Goal: Information Seeking & Learning: Learn about a topic

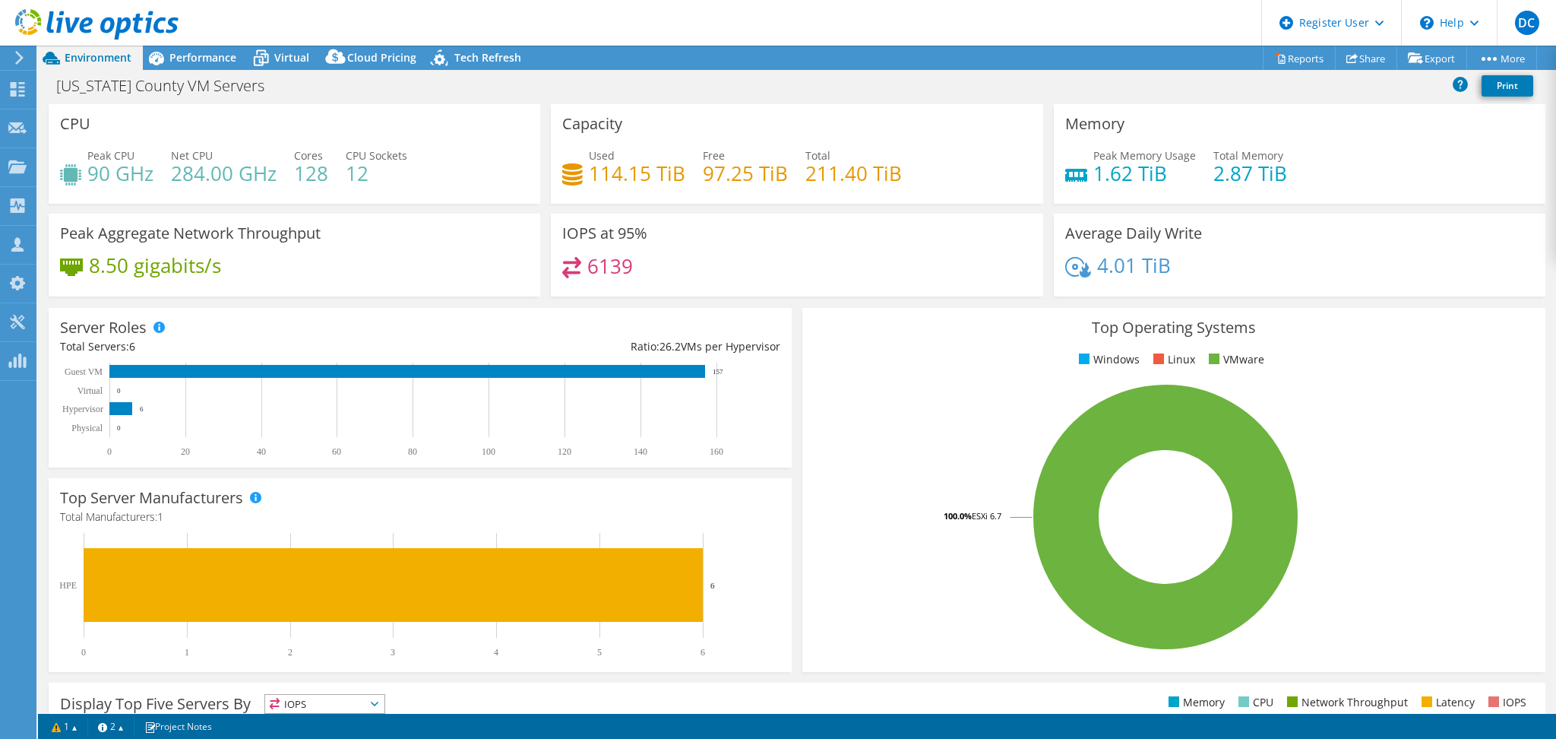
select select "USD"
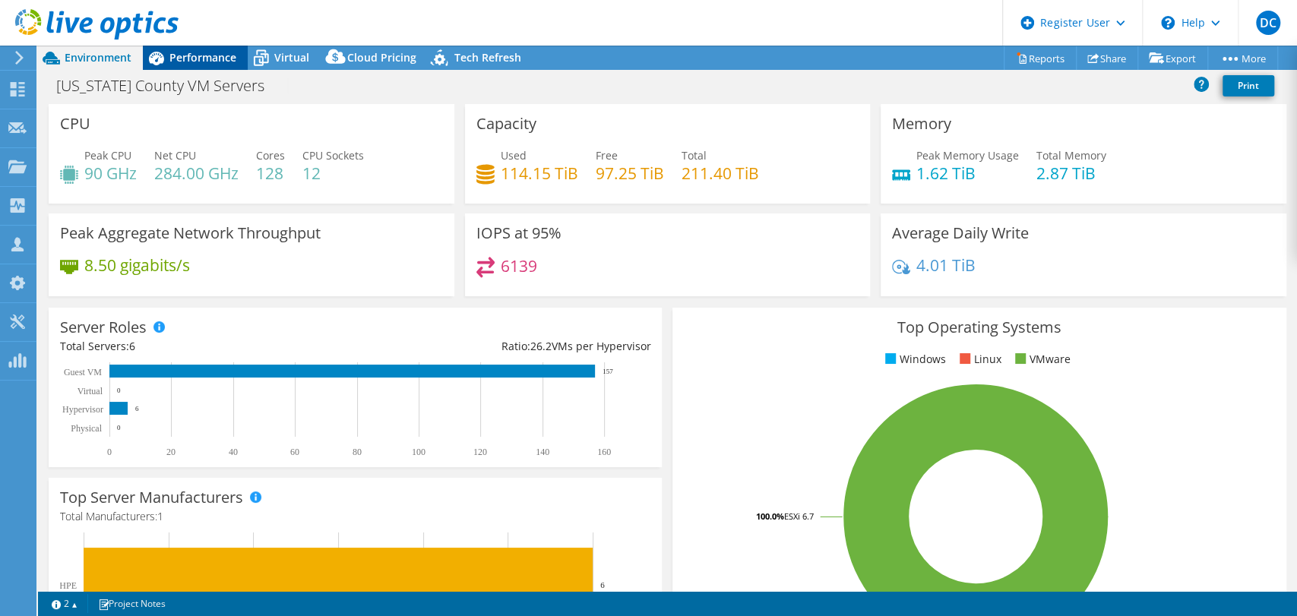
click at [193, 49] on div "Performance" at bounding box center [195, 58] width 105 height 24
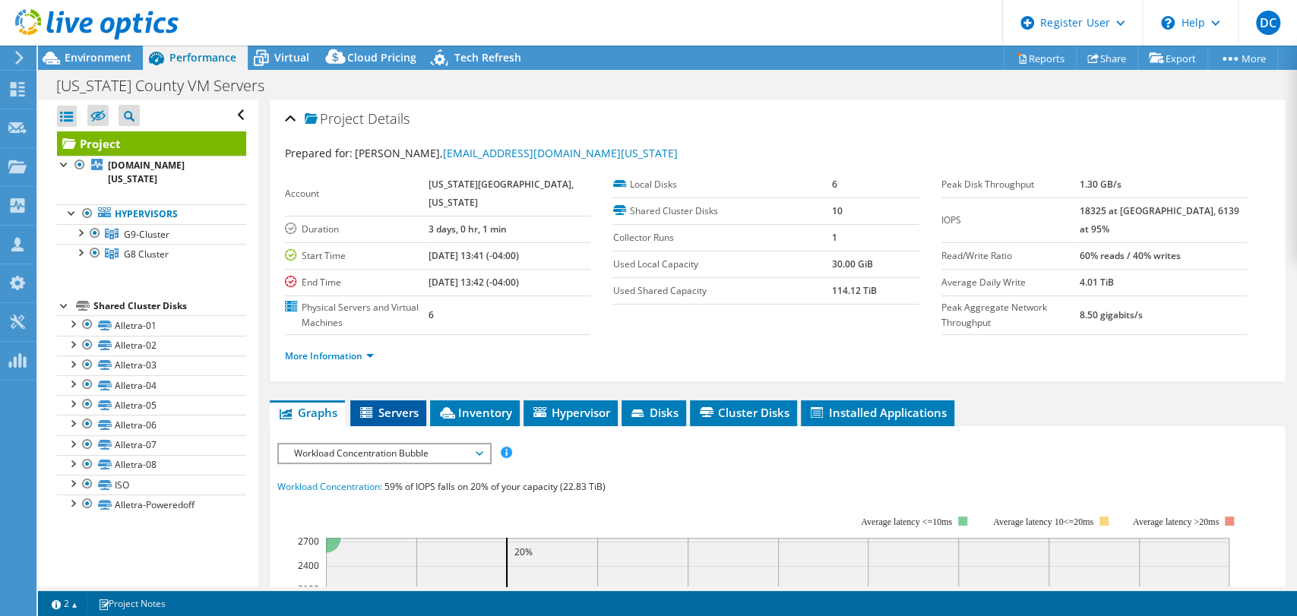
click at [404, 405] on span "Servers" at bounding box center [388, 412] width 61 height 15
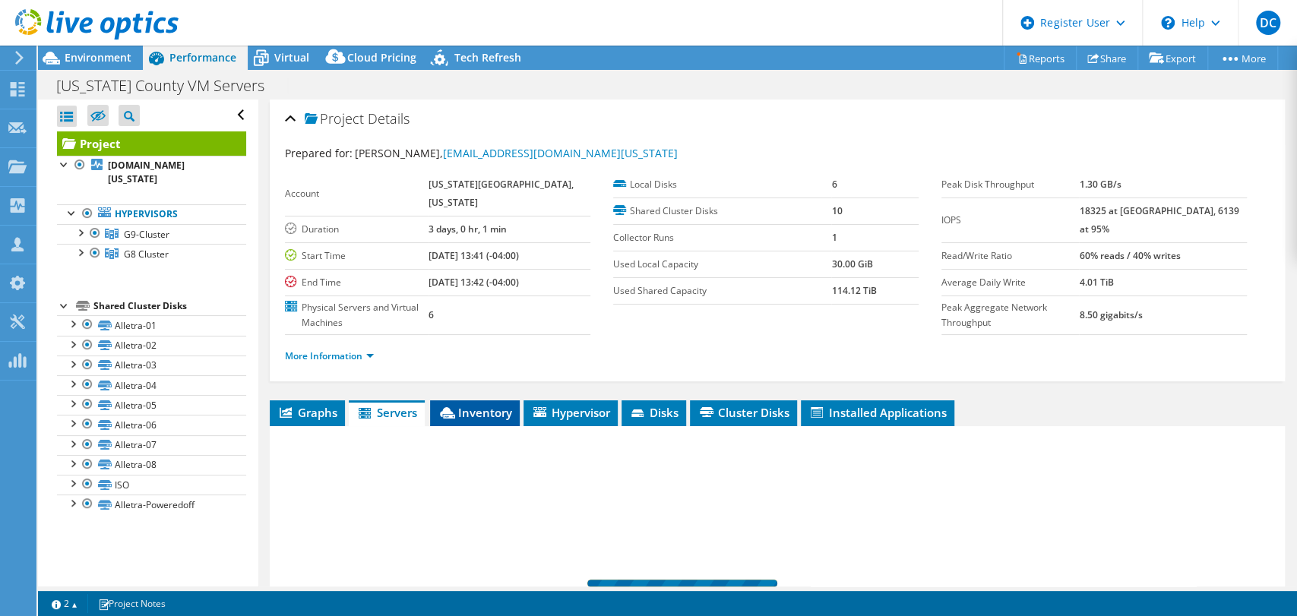
click at [440, 412] on icon at bounding box center [447, 412] width 15 height 11
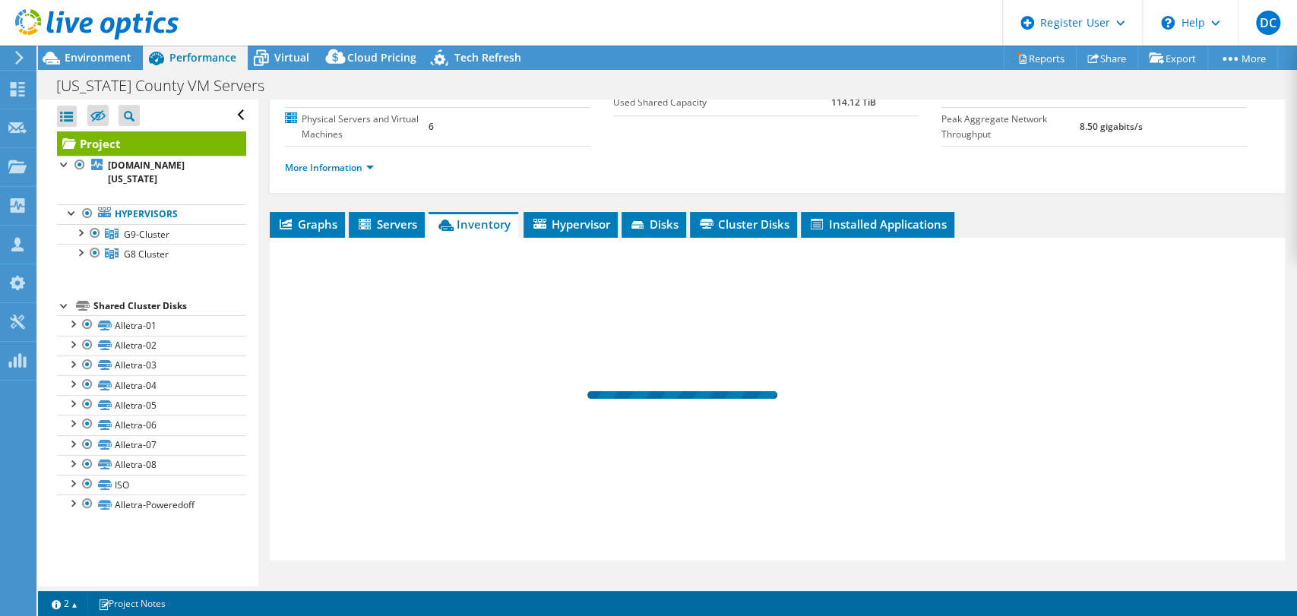
scroll to position [219, 0]
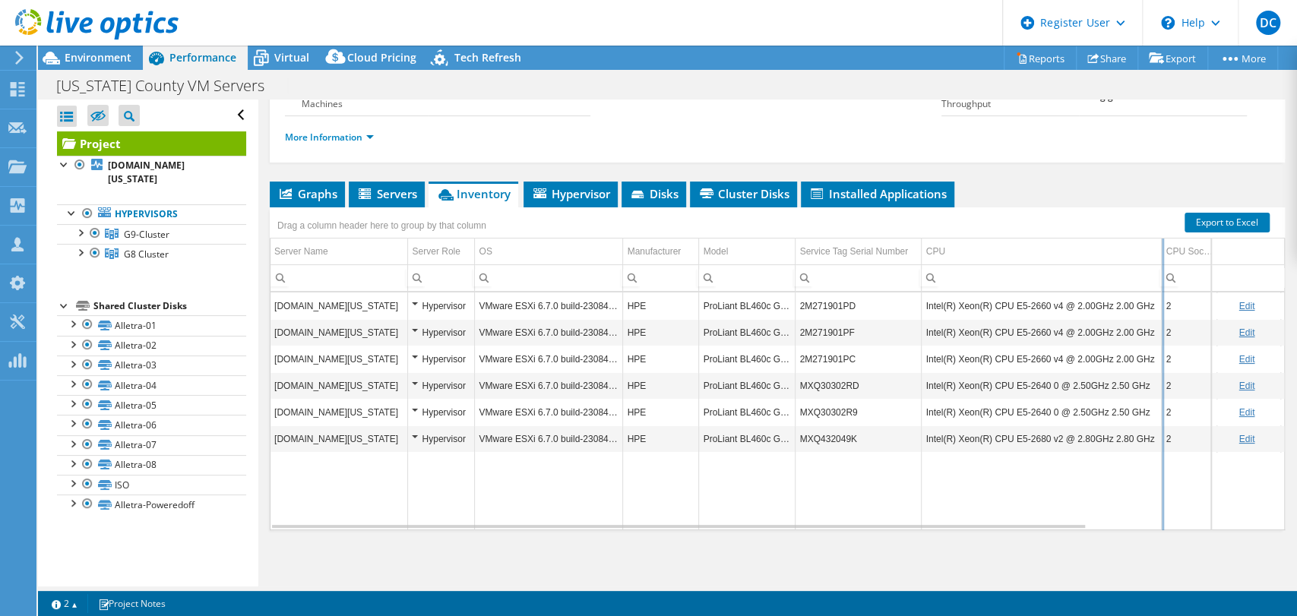
drag, startPoint x: 1144, startPoint y: 255, endPoint x: 1160, endPoint y: 244, distance: 19.2
click at [1160, 244] on div "Drag a column header here to group by that column Server Name Server Role OS Ma…" at bounding box center [777, 368] width 1015 height 323
click at [82, 224] on div at bounding box center [79, 231] width 15 height 15
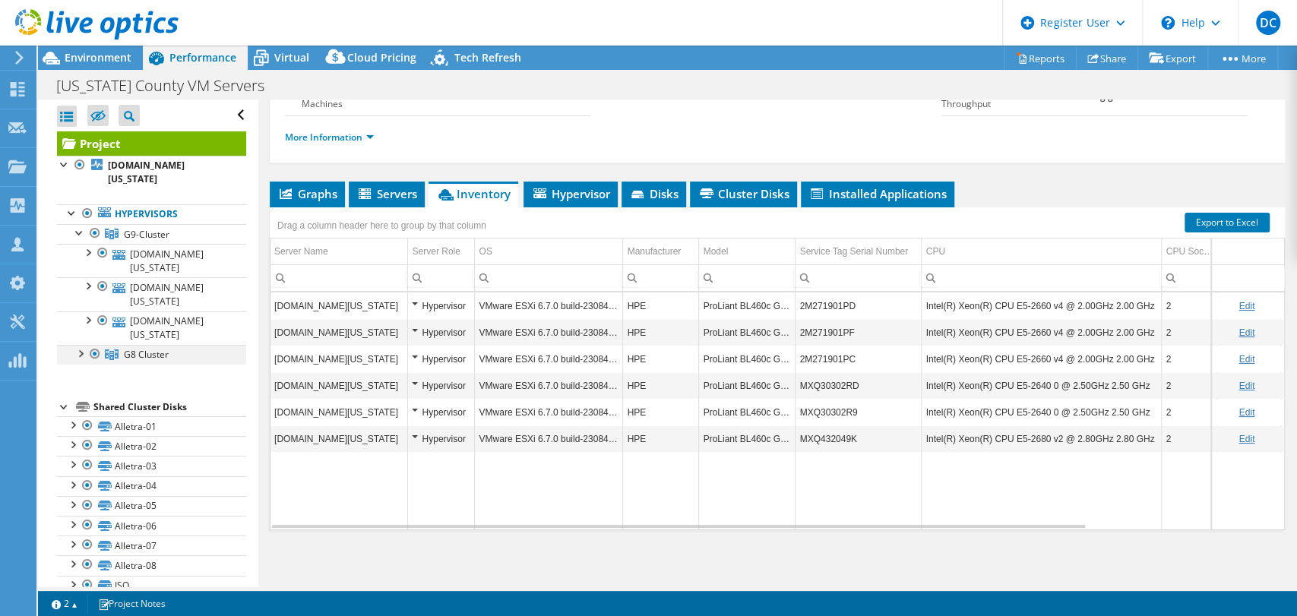
click at [77, 345] on div at bounding box center [79, 352] width 15 height 15
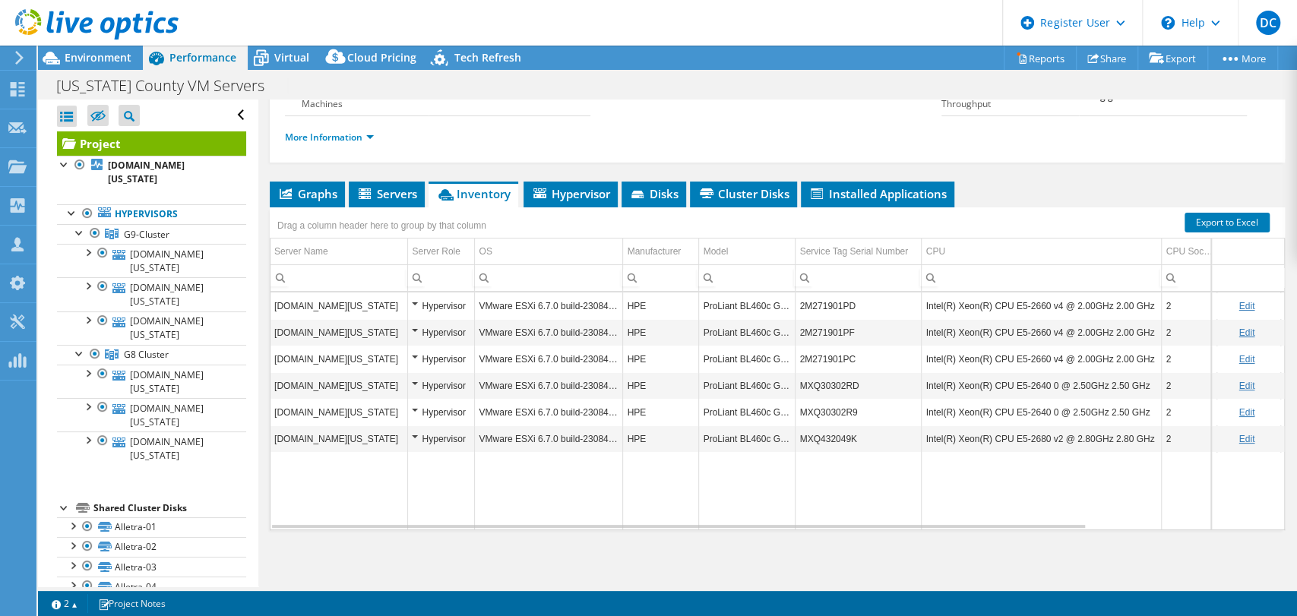
scroll to position [0, 0]
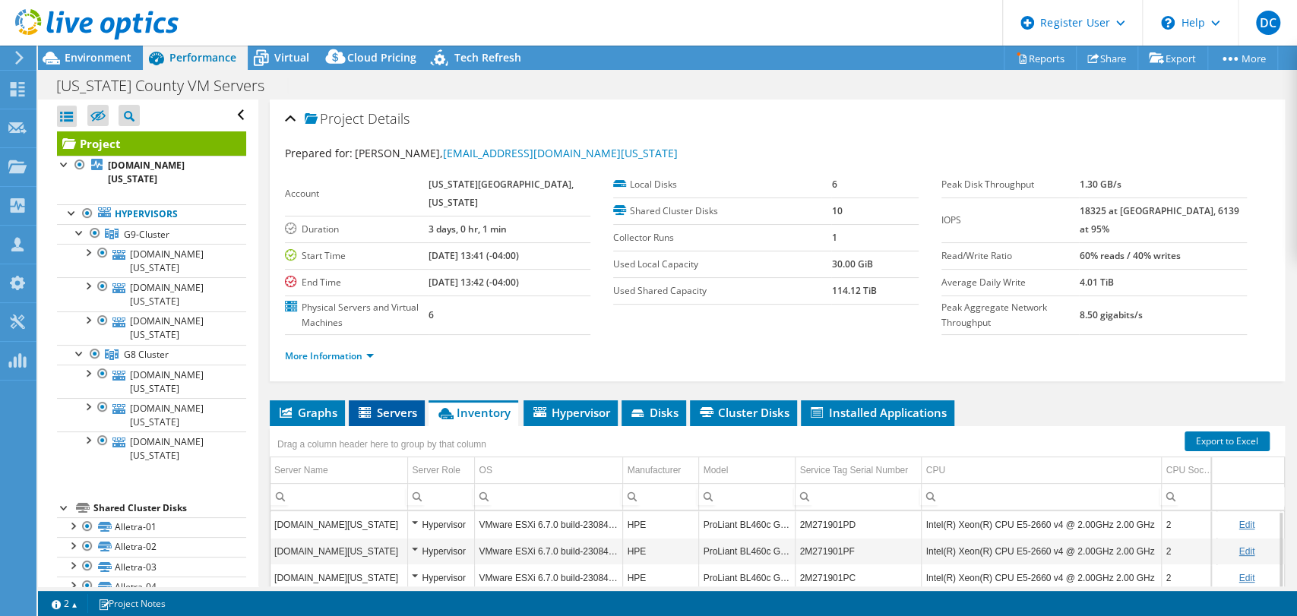
click at [365, 407] on icon at bounding box center [365, 412] width 12 height 11
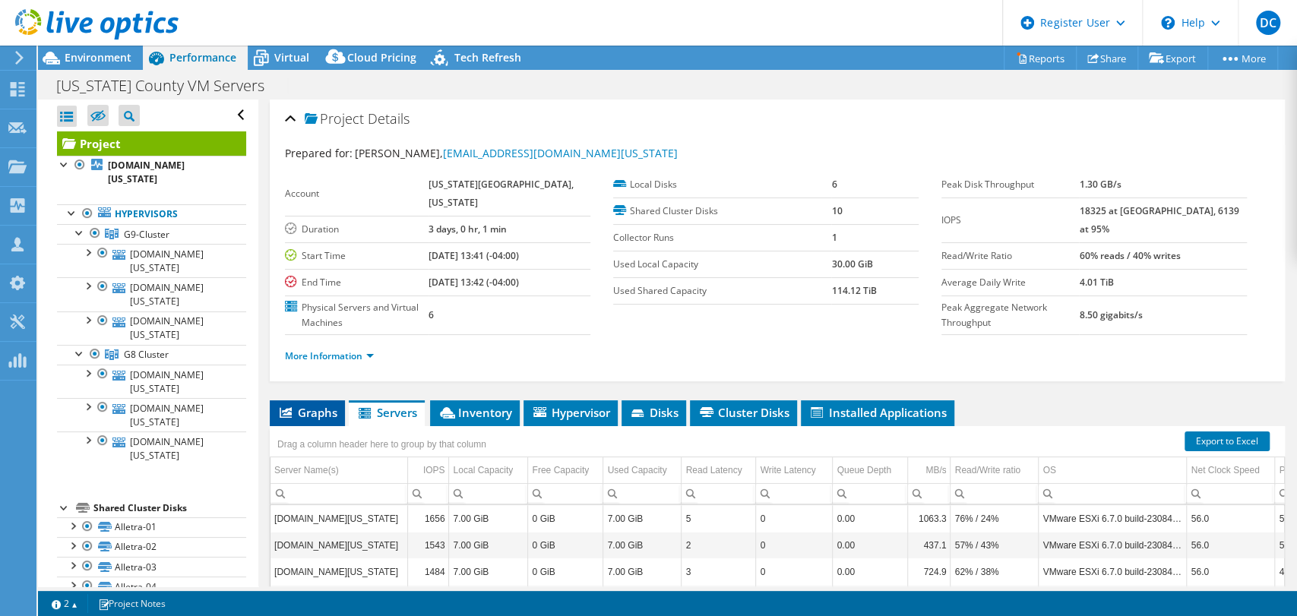
click at [328, 405] on span "Graphs" at bounding box center [307, 412] width 60 height 15
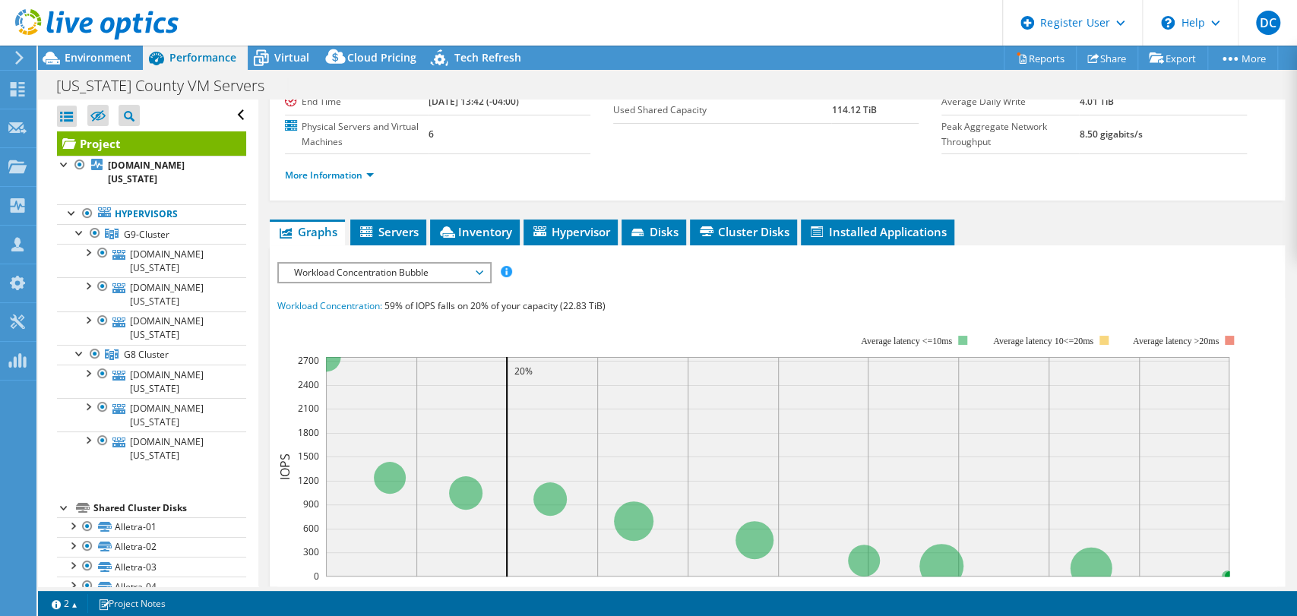
scroll to position [169, 0]
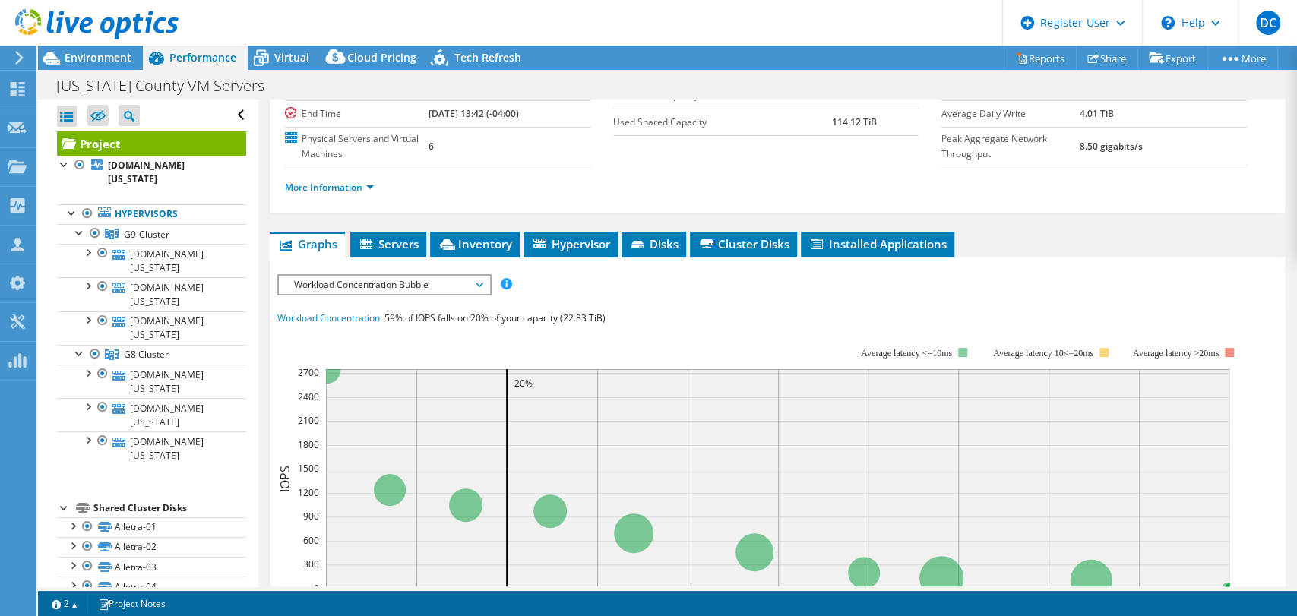
click at [407, 282] on span "Workload Concentration Bubble" at bounding box center [383, 285] width 195 height 18
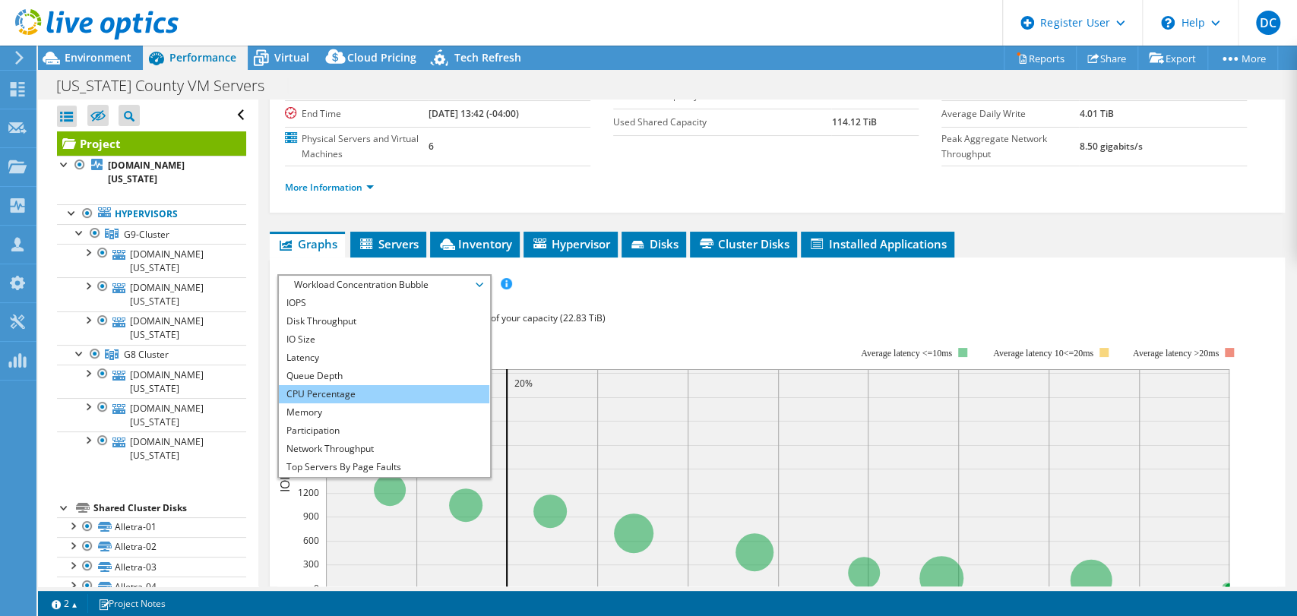
click at [377, 387] on li "CPU Percentage" at bounding box center [384, 394] width 210 height 18
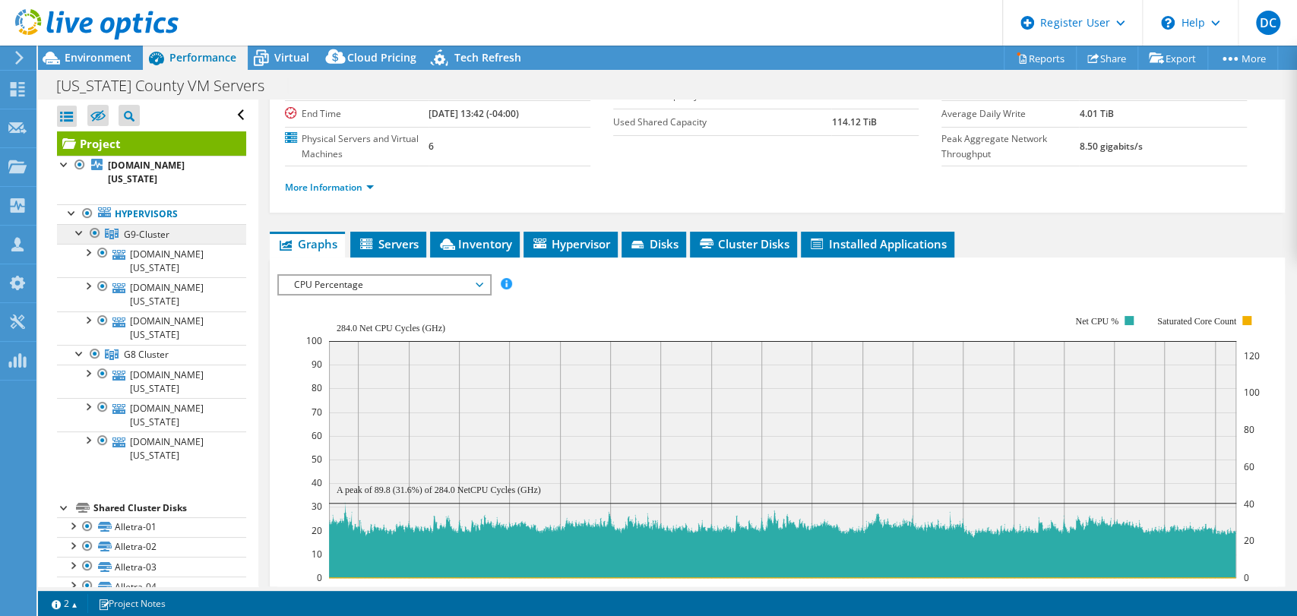
click at [162, 228] on span "G9-Cluster" at bounding box center [147, 234] width 46 height 13
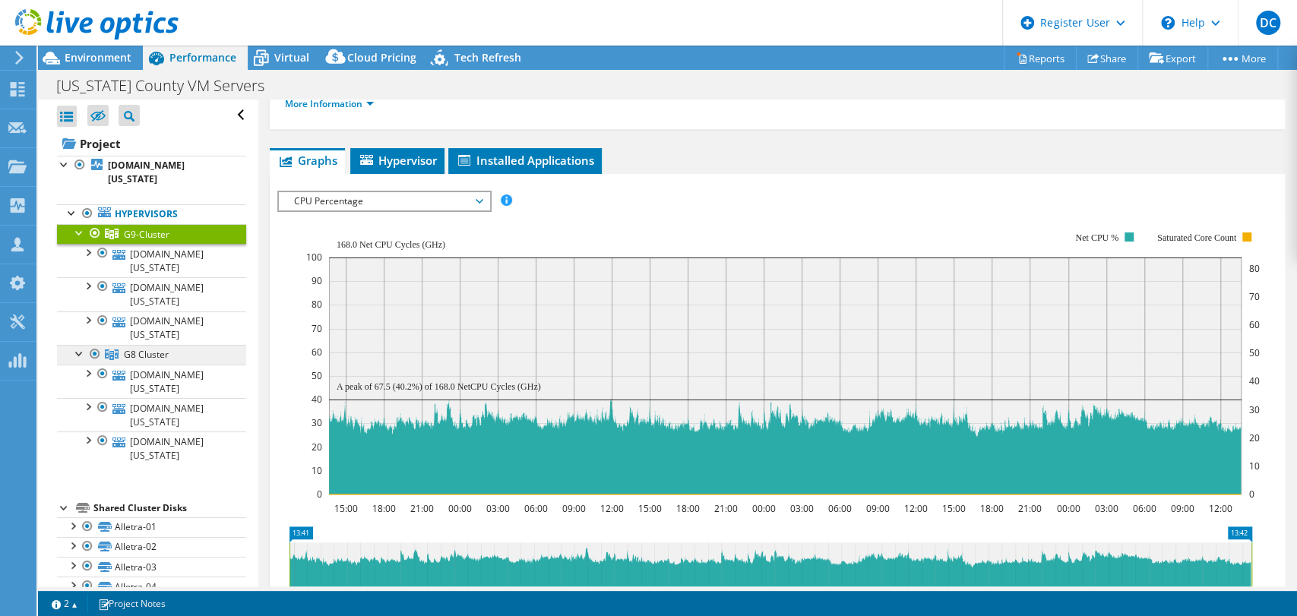
click at [180, 345] on link "G8 Cluster" at bounding box center [151, 355] width 189 height 20
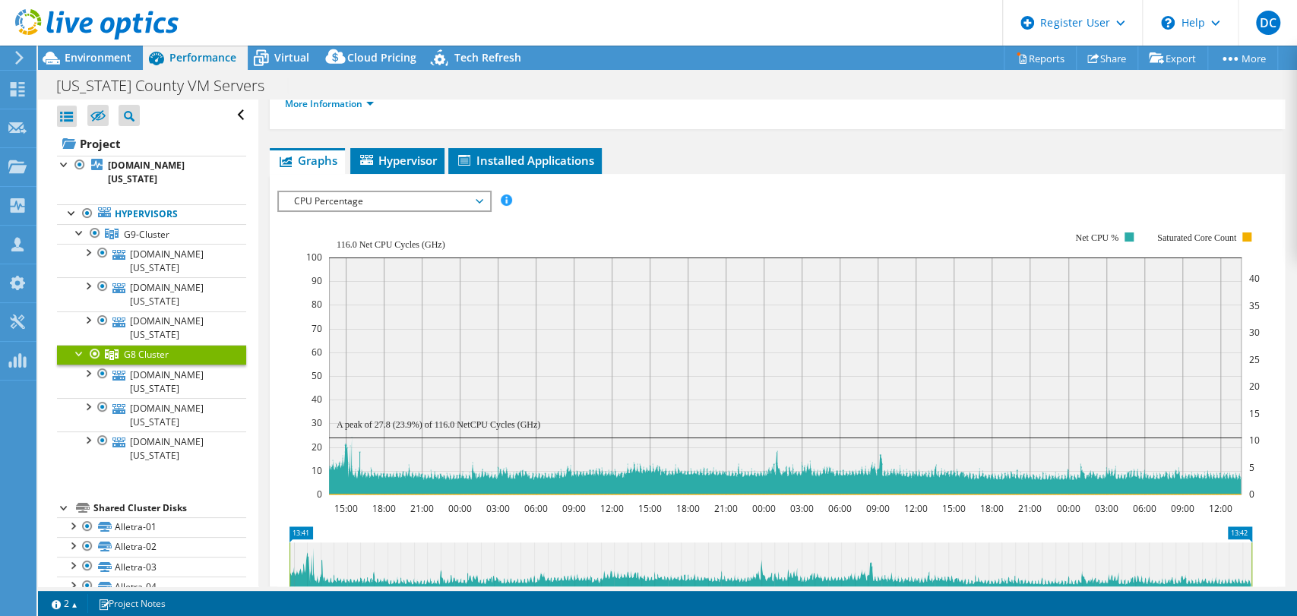
click at [88, 45] on div at bounding box center [89, 25] width 179 height 51
click at [84, 53] on span "Environment" at bounding box center [98, 57] width 67 height 14
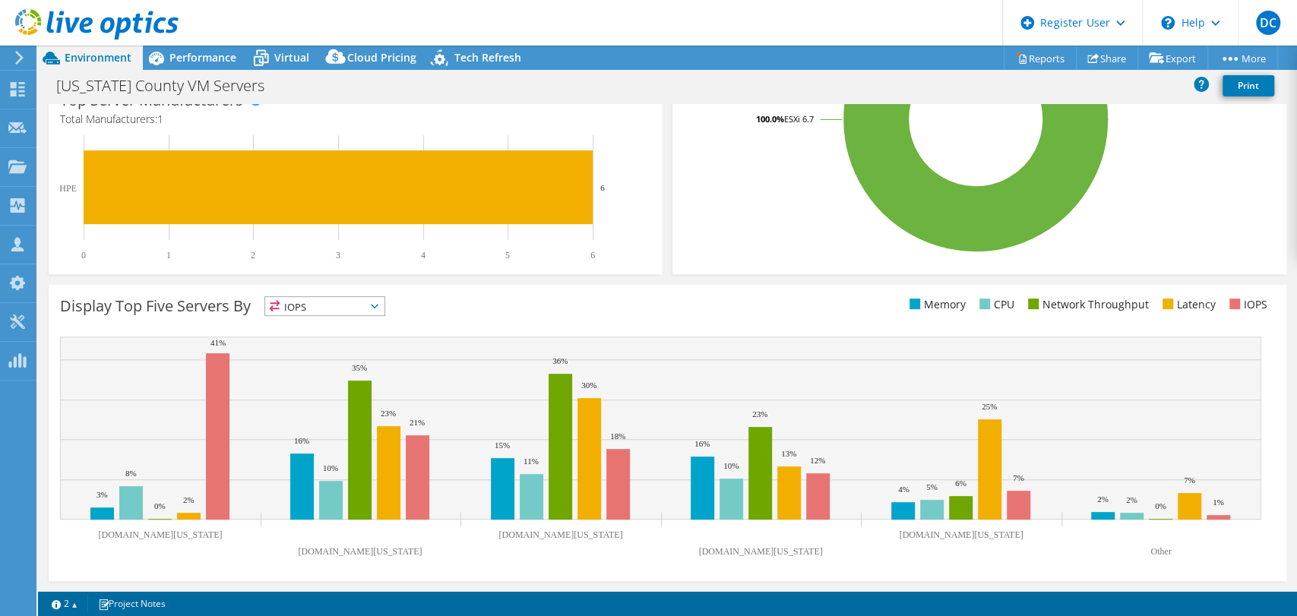
scroll to position [0, 0]
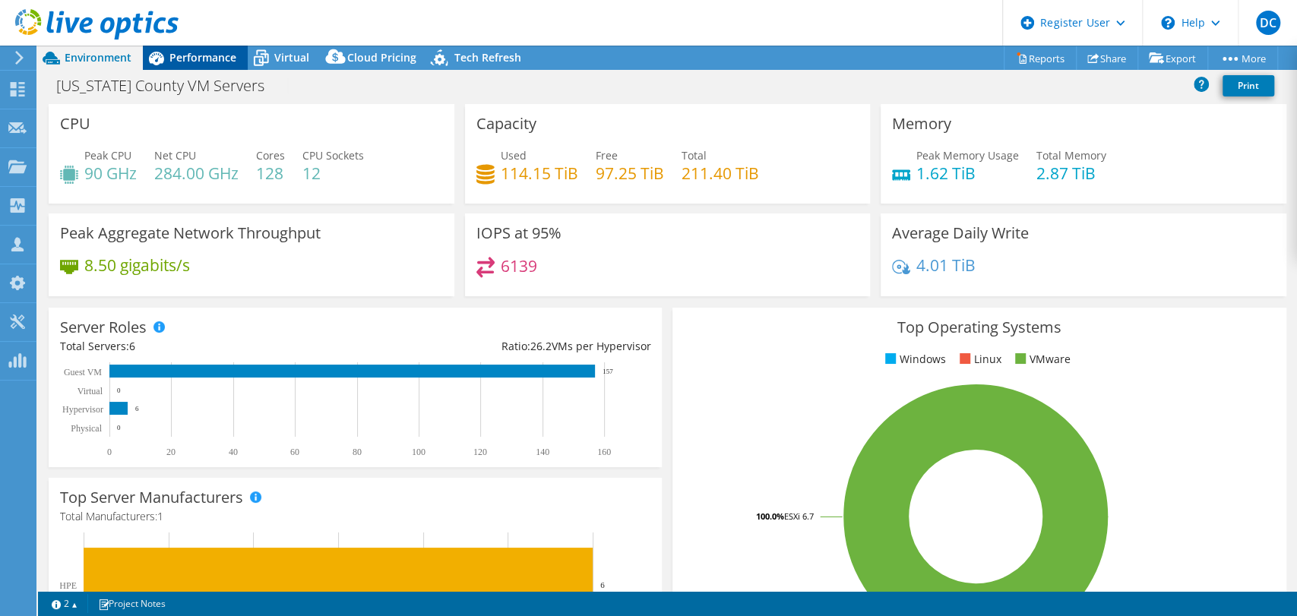
click at [220, 51] on span "Performance" at bounding box center [202, 57] width 67 height 14
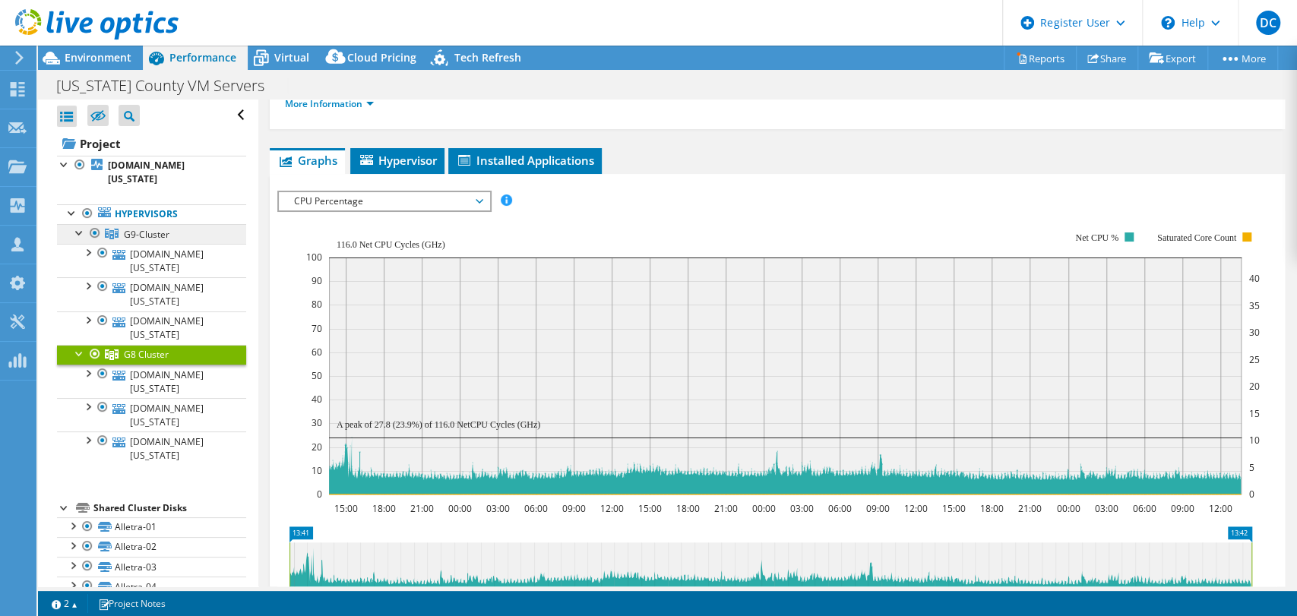
click at [138, 228] on span "G9-Cluster" at bounding box center [147, 234] width 46 height 13
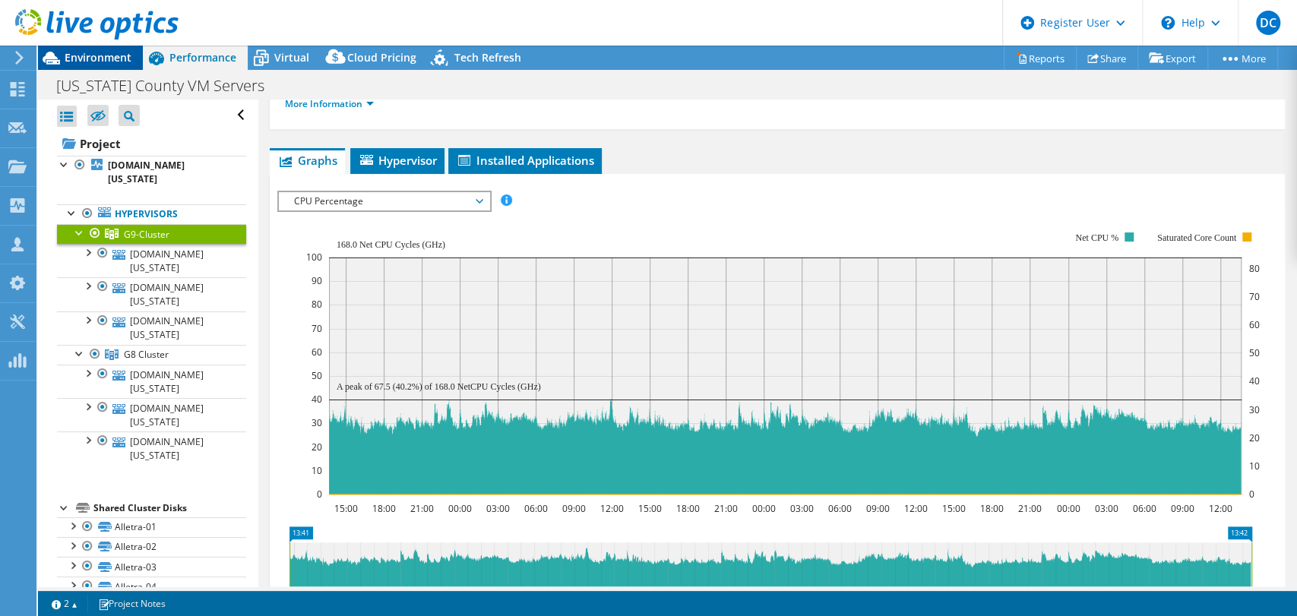
click at [109, 61] on span "Environment" at bounding box center [98, 57] width 67 height 14
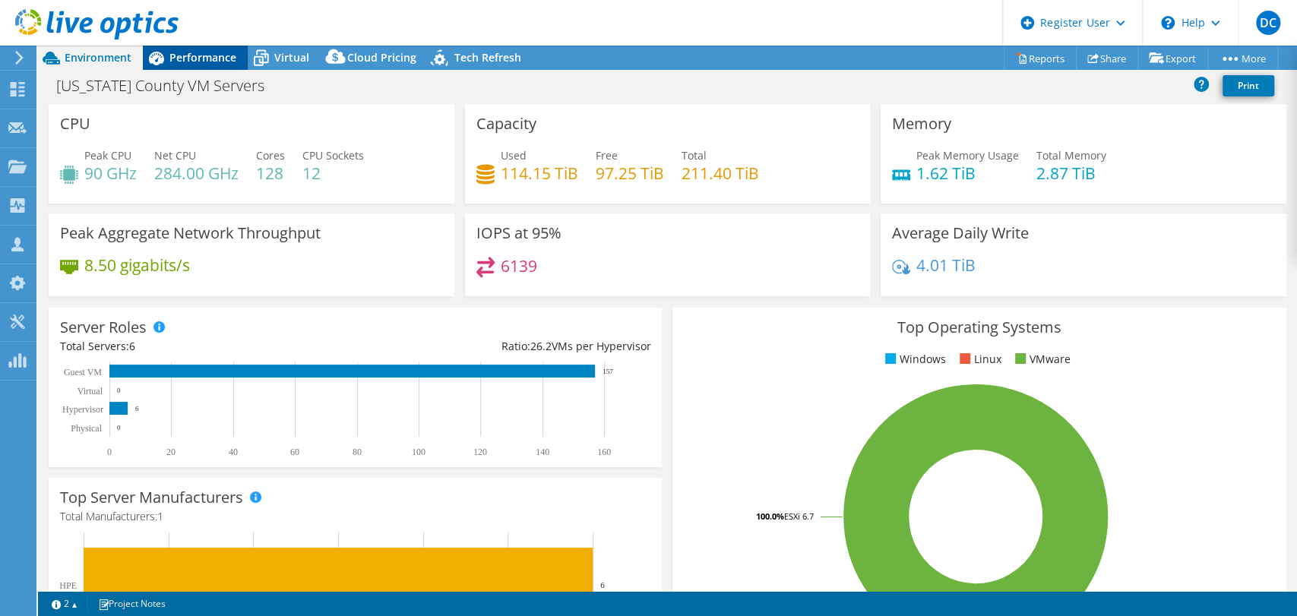
click at [179, 47] on div "Performance" at bounding box center [195, 58] width 105 height 24
